Goal: Task Accomplishment & Management: Manage account settings

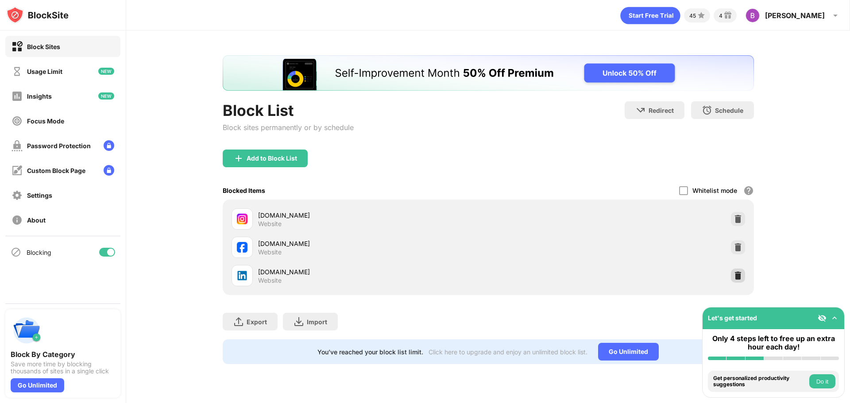
click at [736, 274] on img at bounding box center [738, 275] width 9 height 9
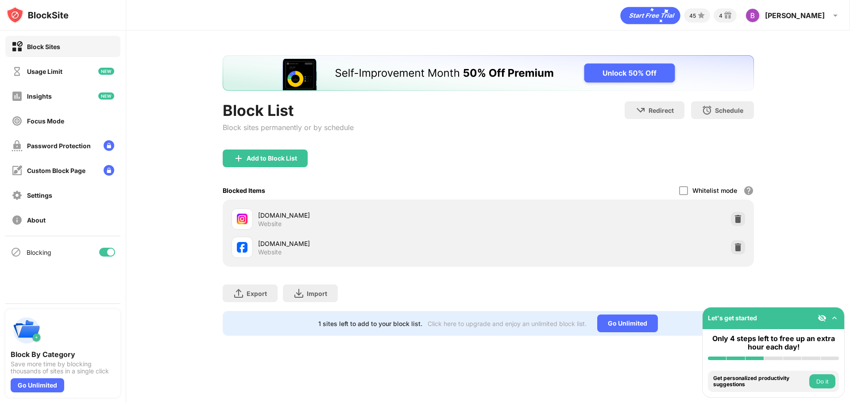
click at [259, 159] on div "Add to Block List" at bounding box center [272, 158] width 50 height 7
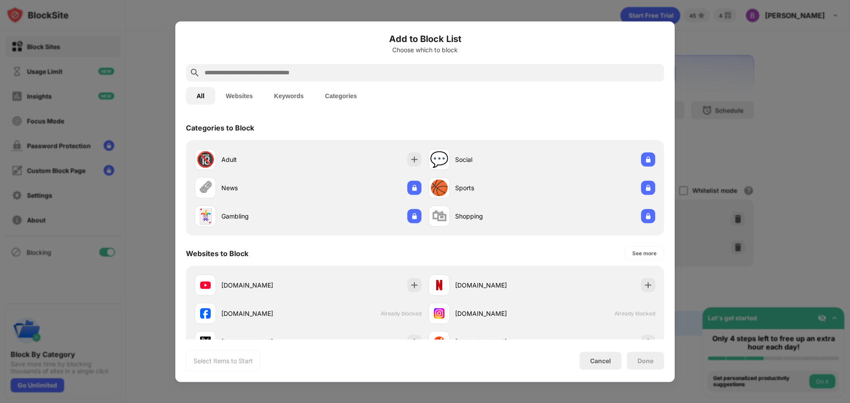
click at [248, 75] on input "text" at bounding box center [432, 72] width 457 height 11
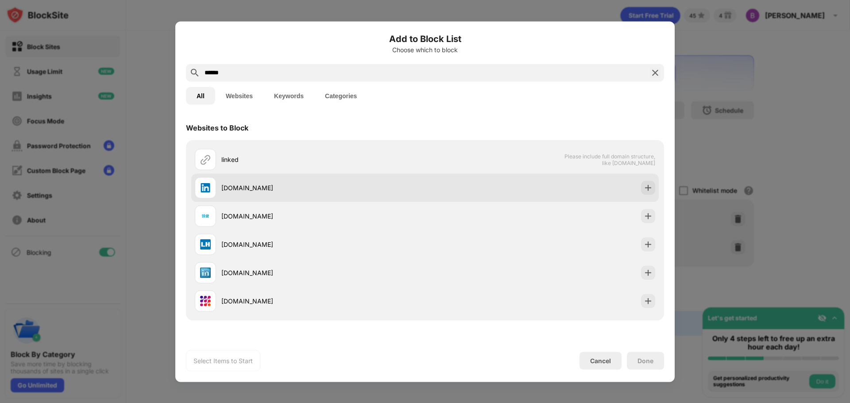
type input "******"
click at [215, 193] on div at bounding box center [205, 187] width 21 height 21
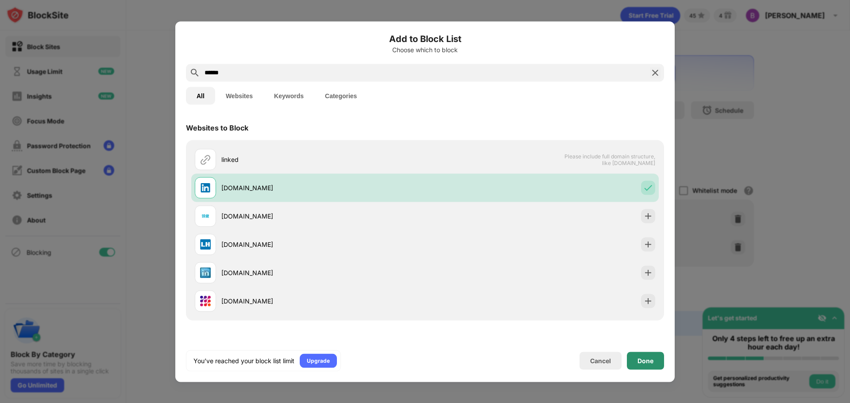
click at [637, 363] on div "Done" at bounding box center [645, 361] width 37 height 18
